Goal: Task Accomplishment & Management: Use online tool/utility

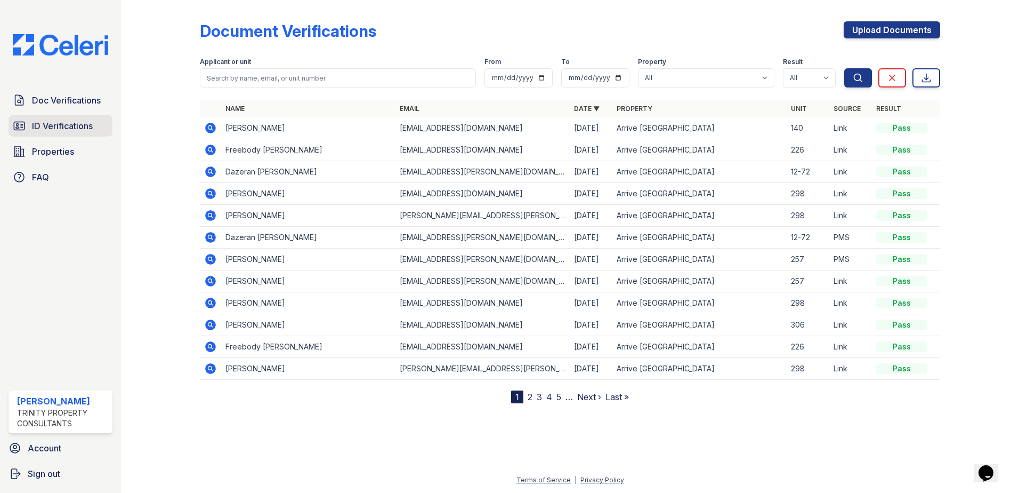
click at [58, 127] on span "ID Verifications" at bounding box center [62, 125] width 61 height 13
